Goal: Find specific page/section: Find specific page/section

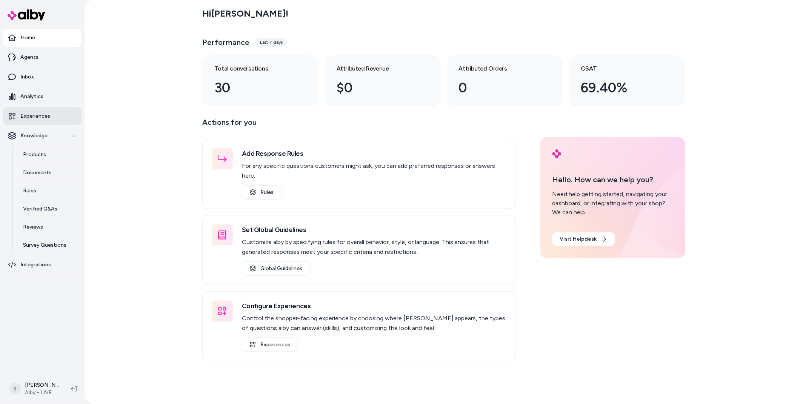
click at [41, 114] on p "Experiences" at bounding box center [35, 116] width 30 height 8
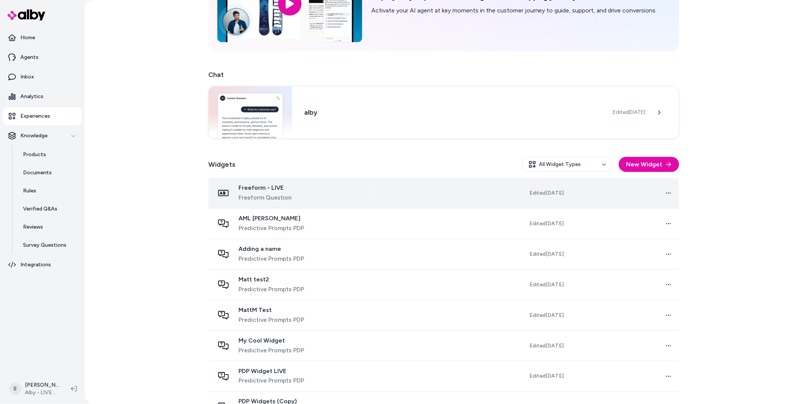
scroll to position [35, 0]
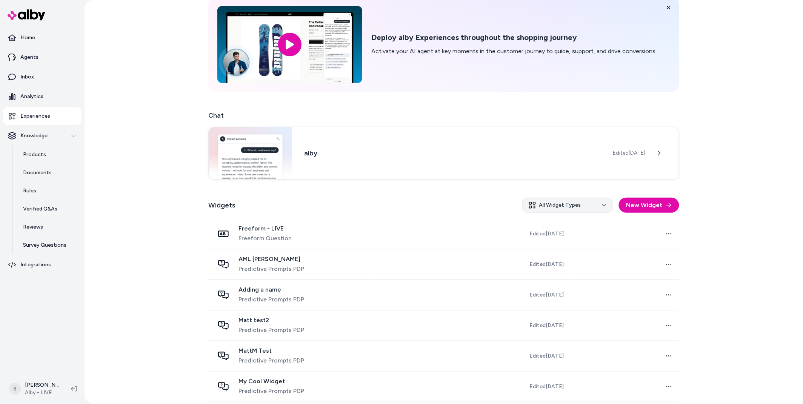
click at [550, 201] on html "Home Agents Inbox Analytics Experiences Knowledge Products Documents Rules Veri…" at bounding box center [401, 202] width 803 height 404
click at [548, 291] on div "Guided Questionnaire" at bounding box center [566, 290] width 84 height 14
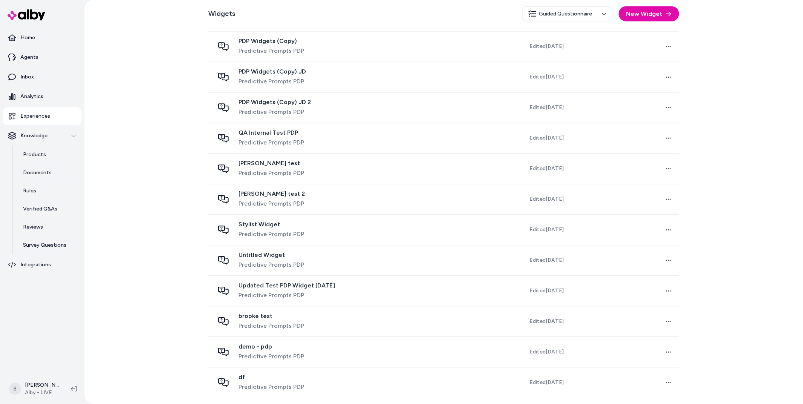
scroll to position [0, 0]
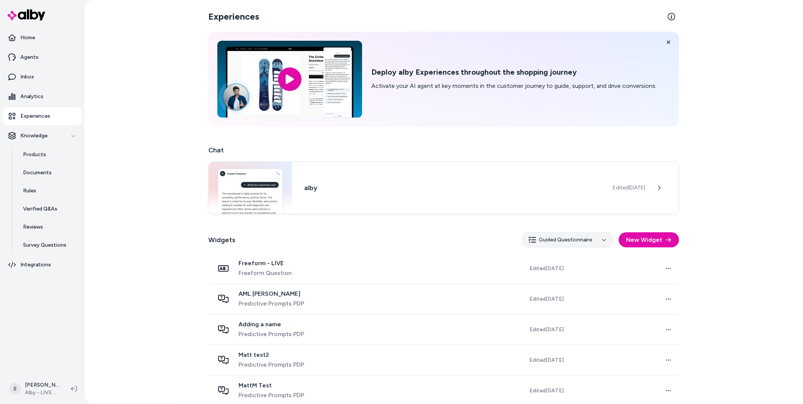
click at [558, 238] on html "Home Agents Inbox Analytics Experiences Knowledge Products Documents Rules Veri…" at bounding box center [401, 202] width 803 height 404
click at [554, 270] on div "Predictive Prompts PDP" at bounding box center [566, 270] width 84 height 14
click at [581, 245] on html "Home Agents Inbox Analytics Experiences Knowledge Products Documents Rules Veri…" at bounding box center [401, 202] width 803 height 404
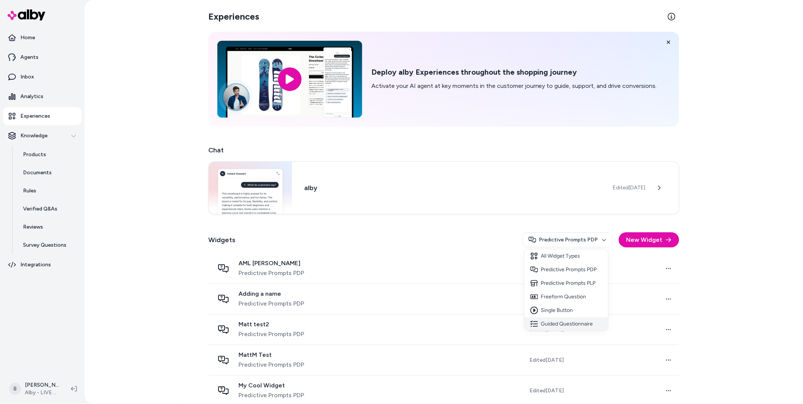
click at [569, 322] on div "Guided Questionnaire" at bounding box center [566, 324] width 84 height 14
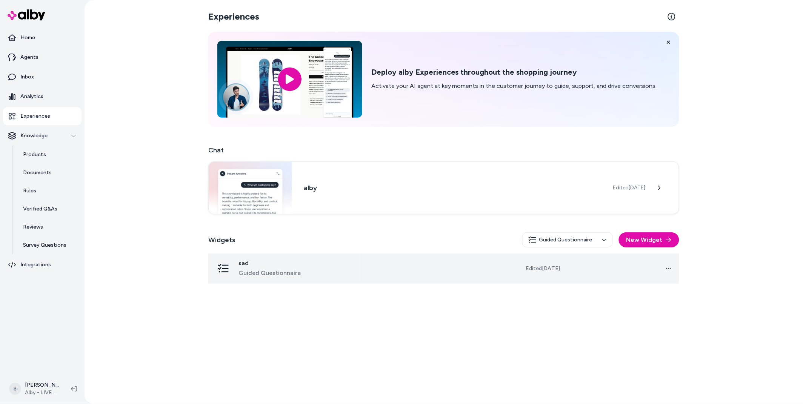
click at [276, 272] on span "Guided Questionnaire" at bounding box center [269, 273] width 62 height 9
